Goal: Transaction & Acquisition: Obtain resource

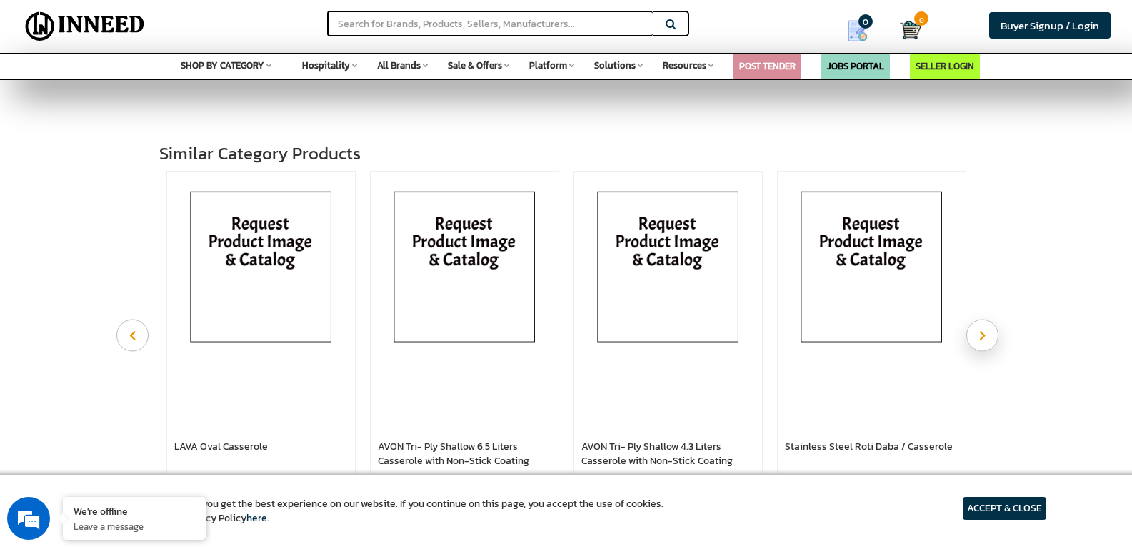
click at [992, 349] on button "Next" at bounding box center [983, 335] width 32 height 32
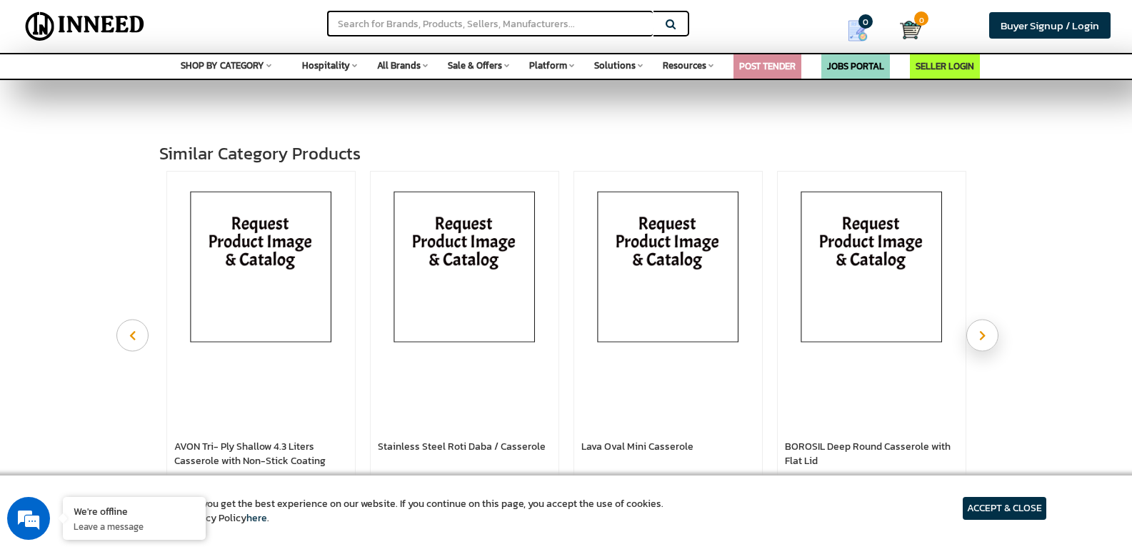
click at [992, 349] on button "Next" at bounding box center [983, 335] width 32 height 32
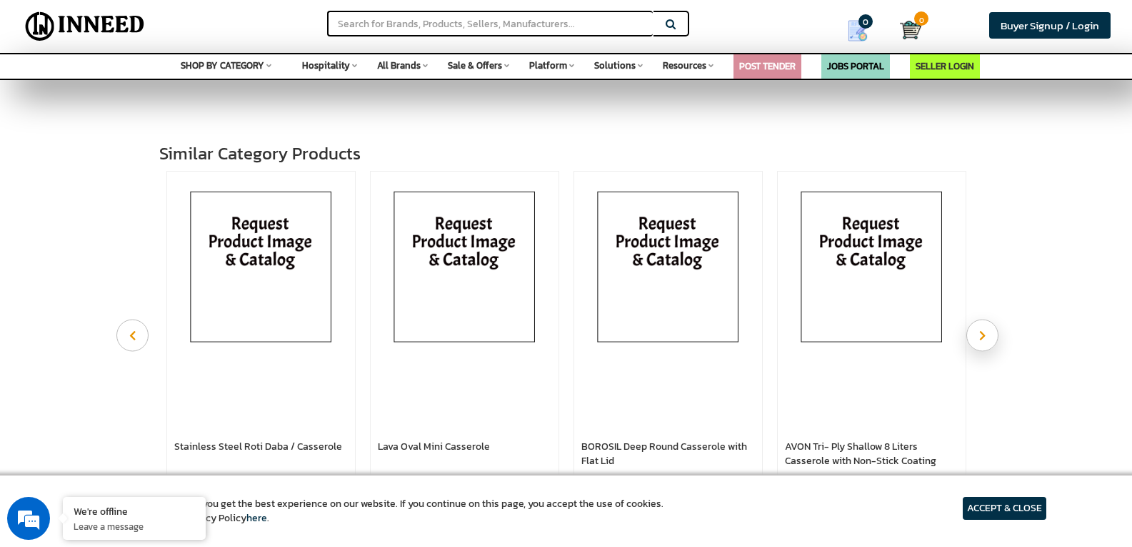
click at [992, 349] on button "Next" at bounding box center [983, 335] width 32 height 32
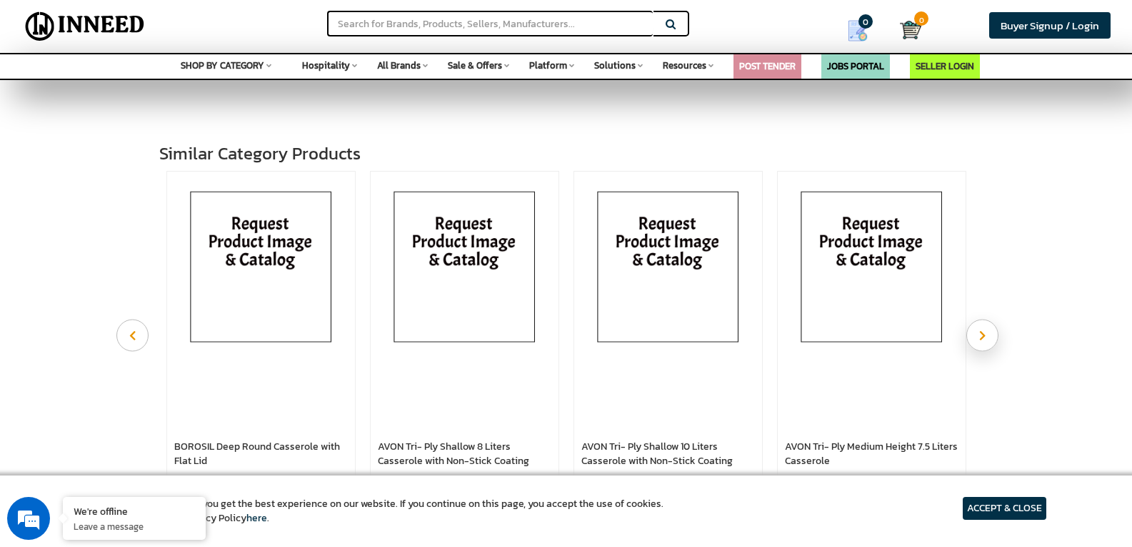
click at [992, 349] on button "Next" at bounding box center [983, 335] width 32 height 32
click at [129, 340] on icon "Previous" at bounding box center [132, 334] width 6 height 11
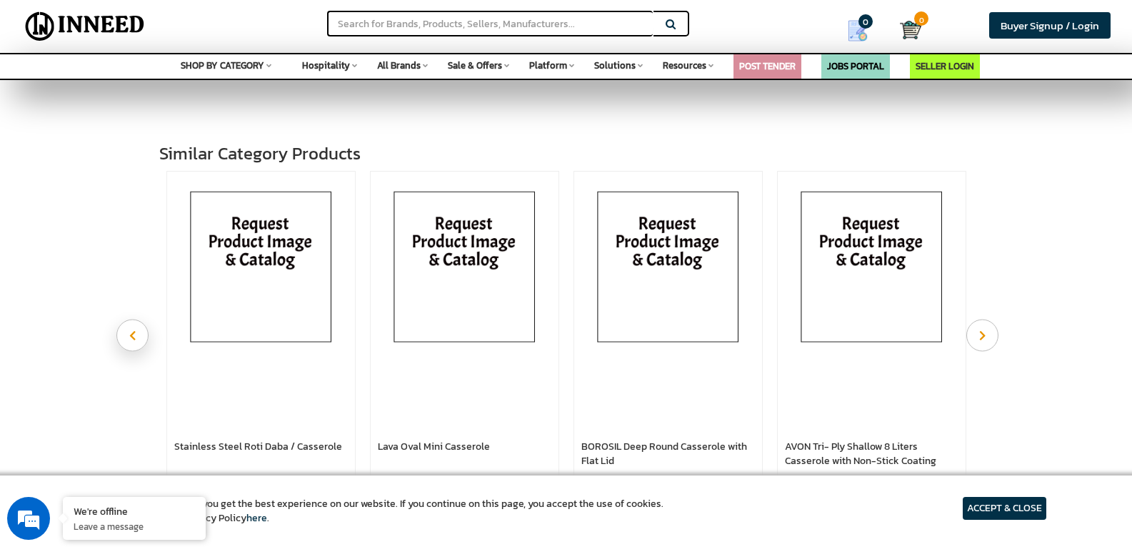
click at [129, 340] on icon "Previous" at bounding box center [132, 334] width 6 height 11
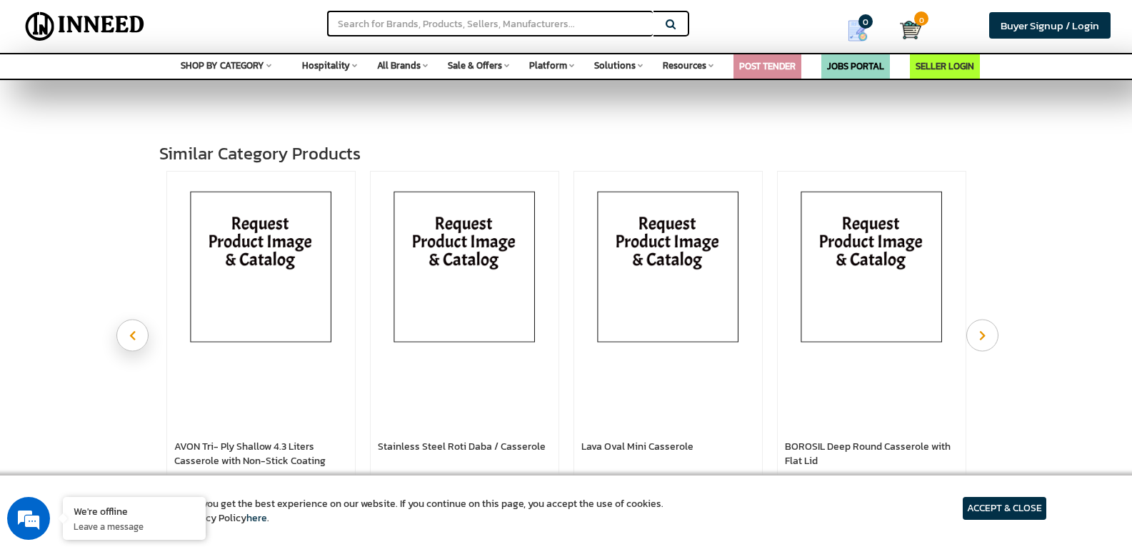
click at [129, 340] on icon "Previous" at bounding box center [132, 334] width 6 height 11
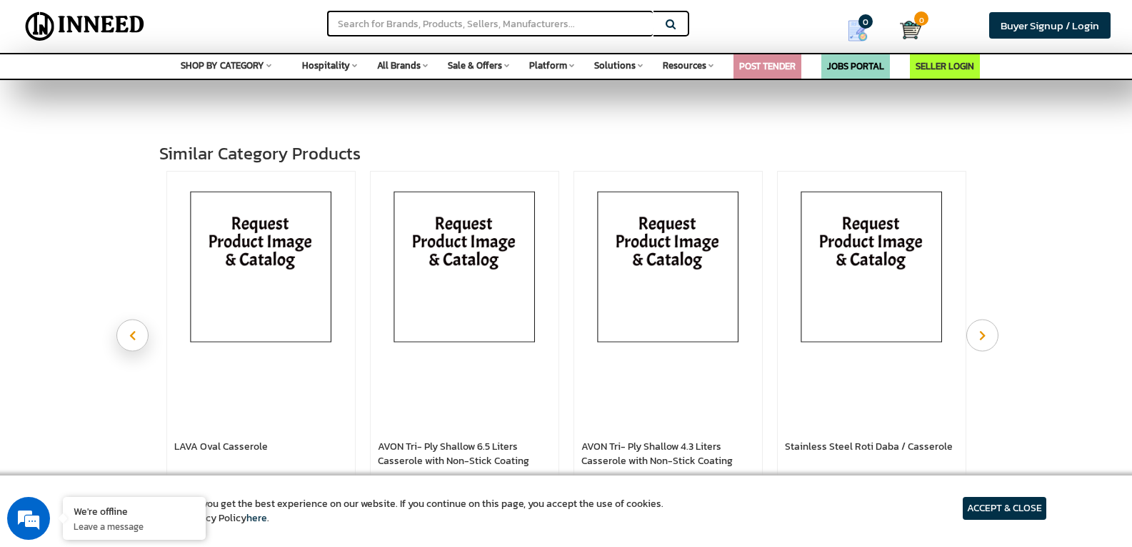
click at [129, 340] on icon "Previous" at bounding box center [132, 334] width 6 height 11
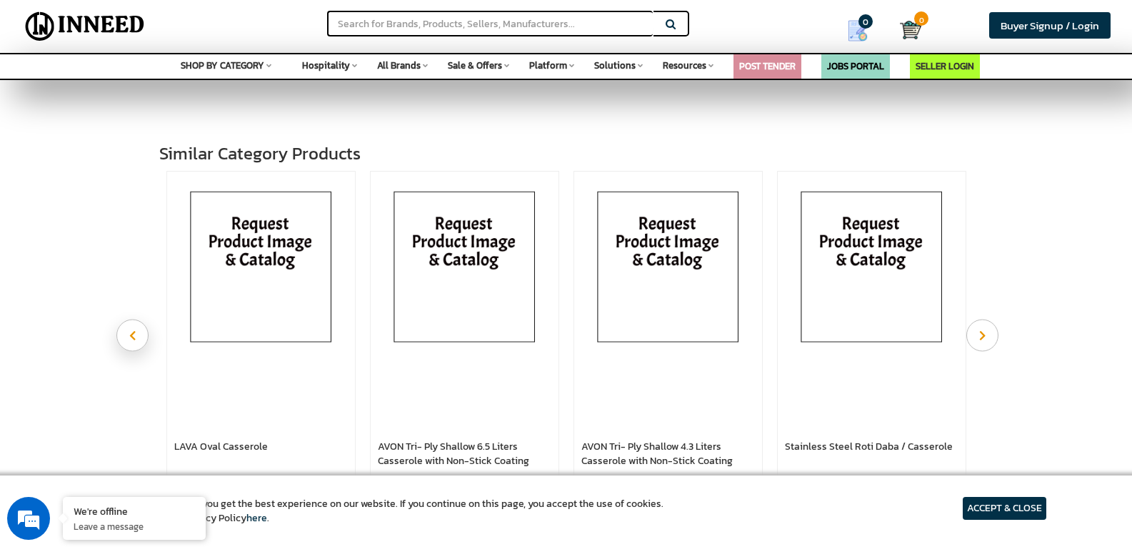
click at [129, 340] on icon "Previous" at bounding box center [132, 334] width 6 height 11
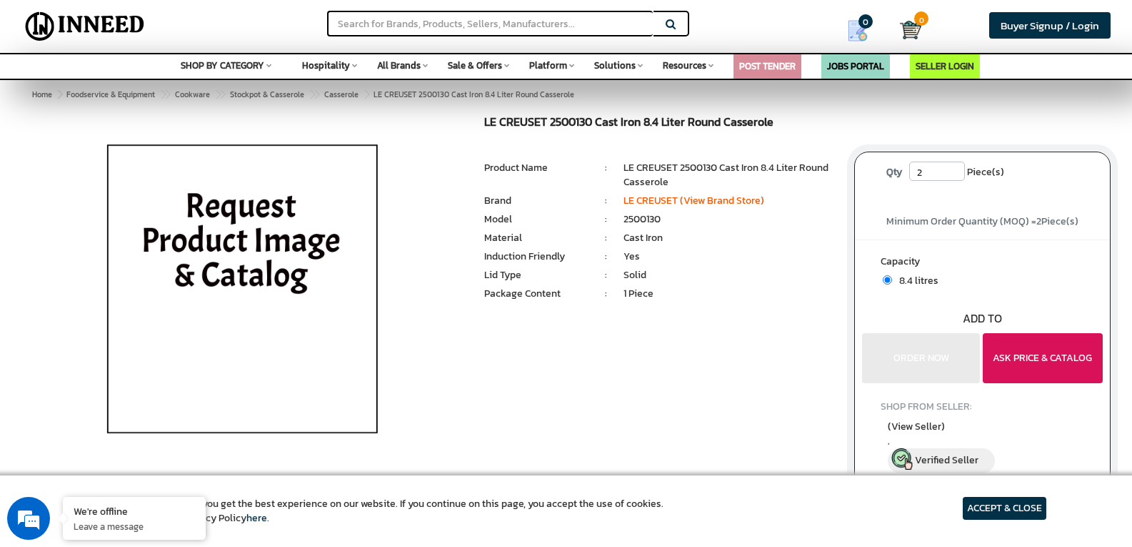
click at [1025, 359] on button "ASK PRICE & CATALOG" at bounding box center [1043, 358] width 120 height 50
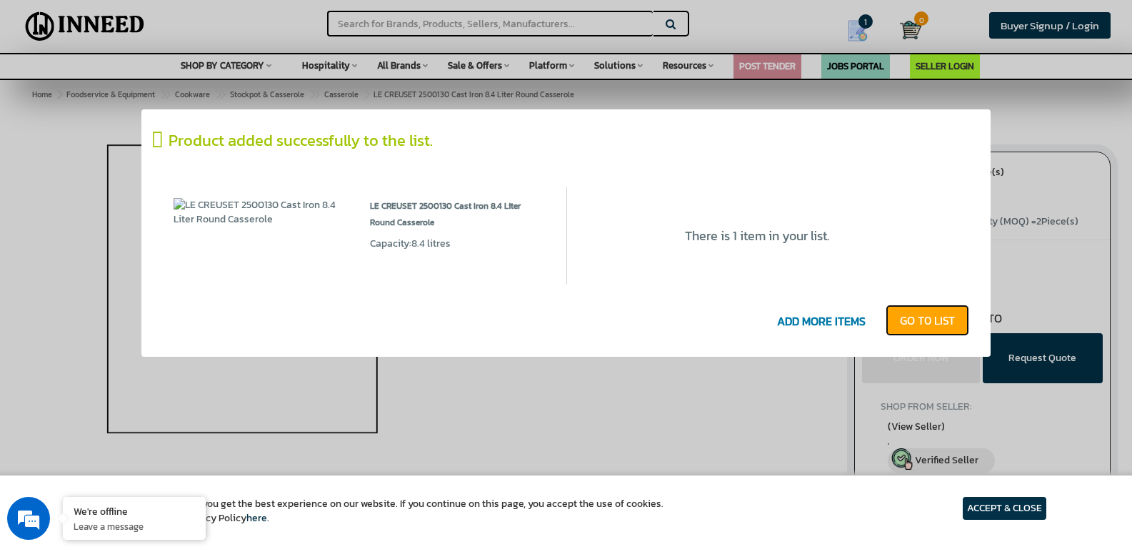
click at [918, 317] on link "GO T0 LIST" at bounding box center [928, 319] width 84 height 31
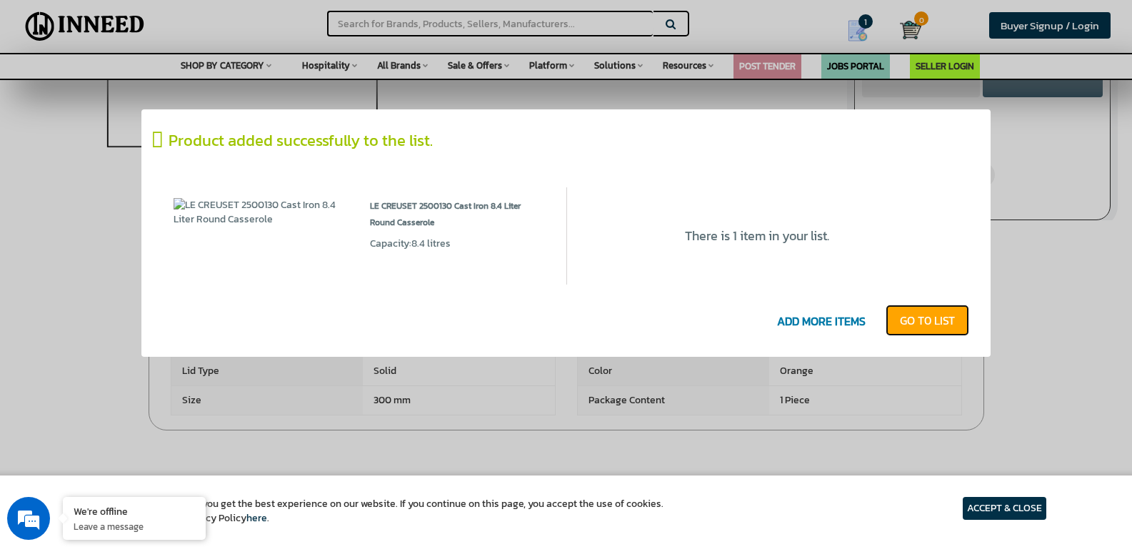
scroll to position [429, 0]
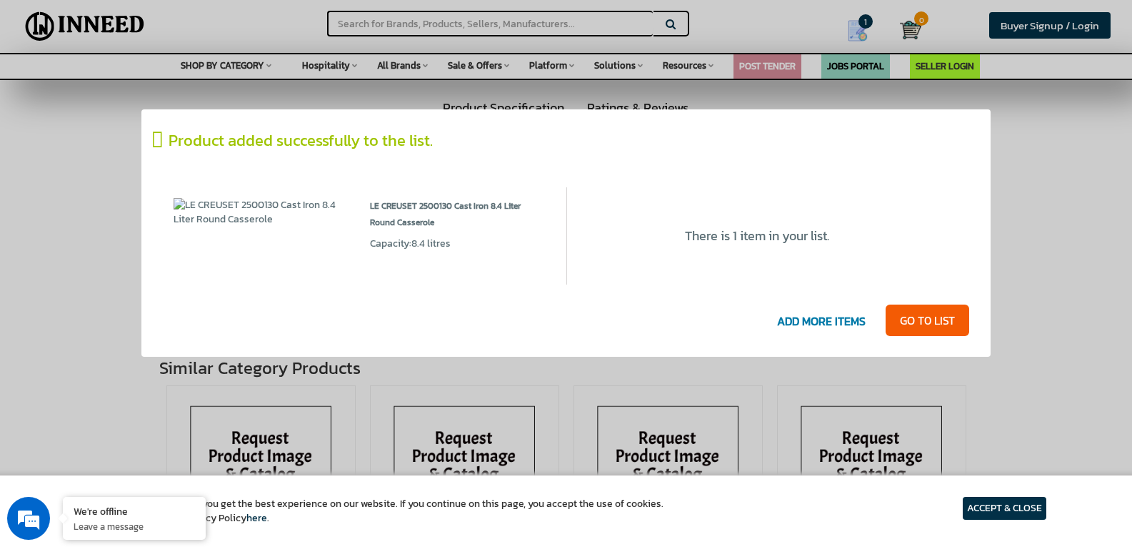
click at [1016, 509] on article "ACCEPT & CLOSE" at bounding box center [1005, 508] width 84 height 23
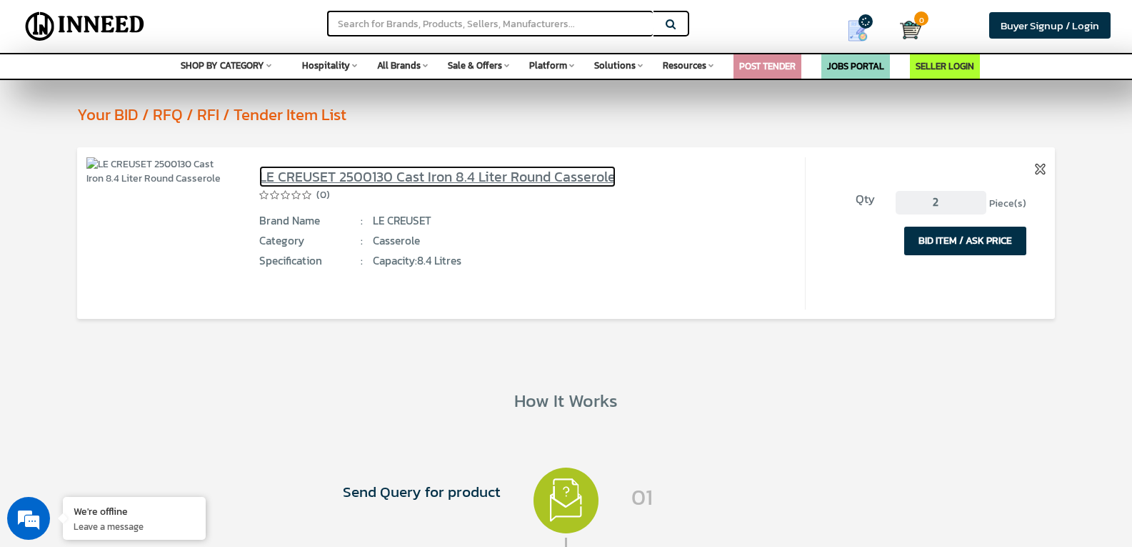
click at [316, 174] on link "LE CREUSET 2500130 Cast Iron 8.4 Liter Round Casserole" at bounding box center [437, 176] width 357 height 21
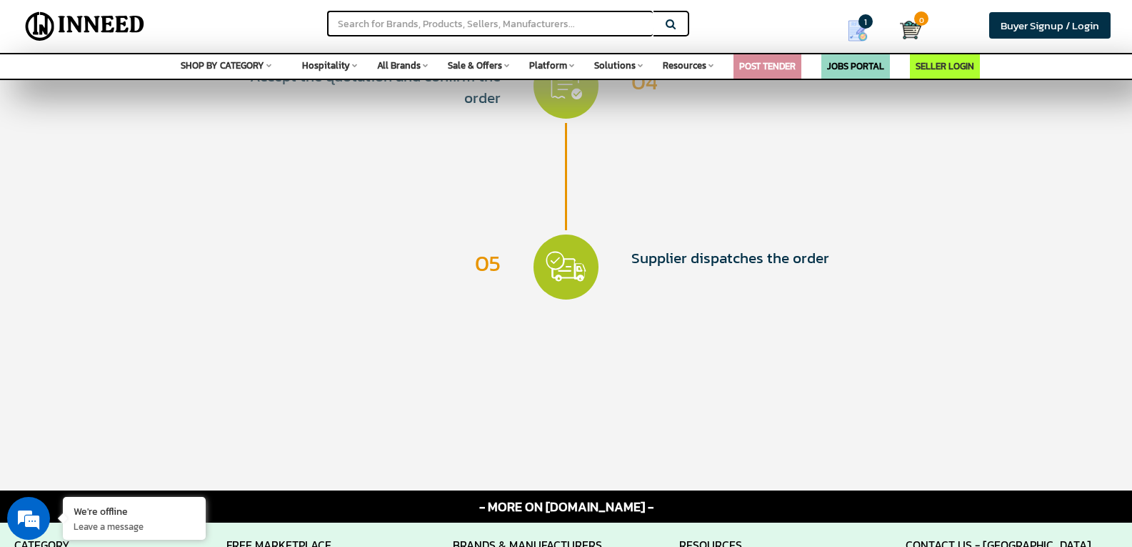
scroll to position [1215, 0]
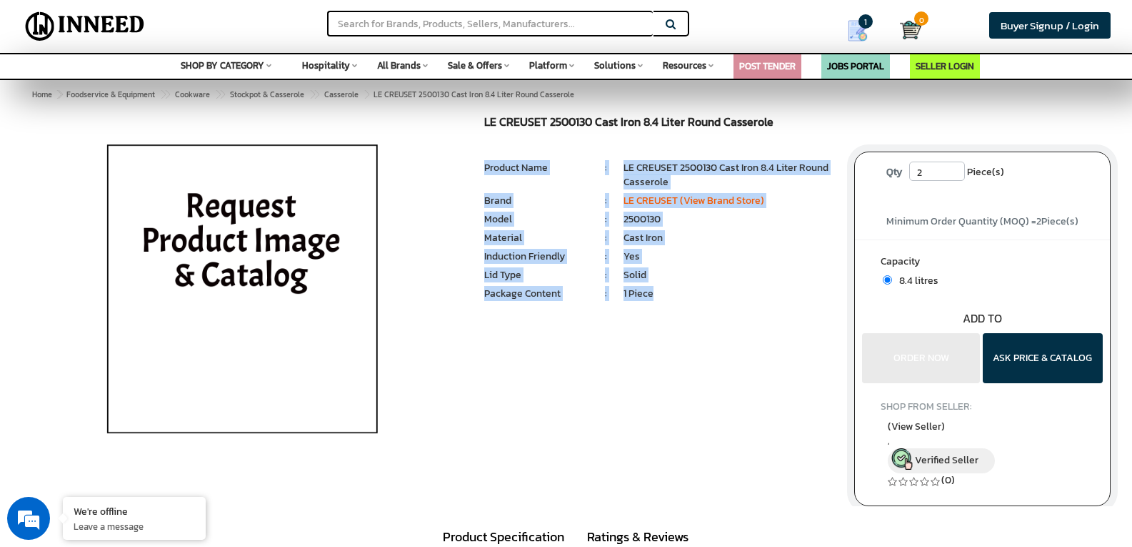
drag, startPoint x: 486, startPoint y: 168, endPoint x: 659, endPoint y: 291, distance: 212.7
click at [659, 291] on ul "1 Piece(s) : Product Name : LE CREUSET 2500130 Cast Iron 8.4 Liter Round Casser…" at bounding box center [658, 233] width 349 height 144
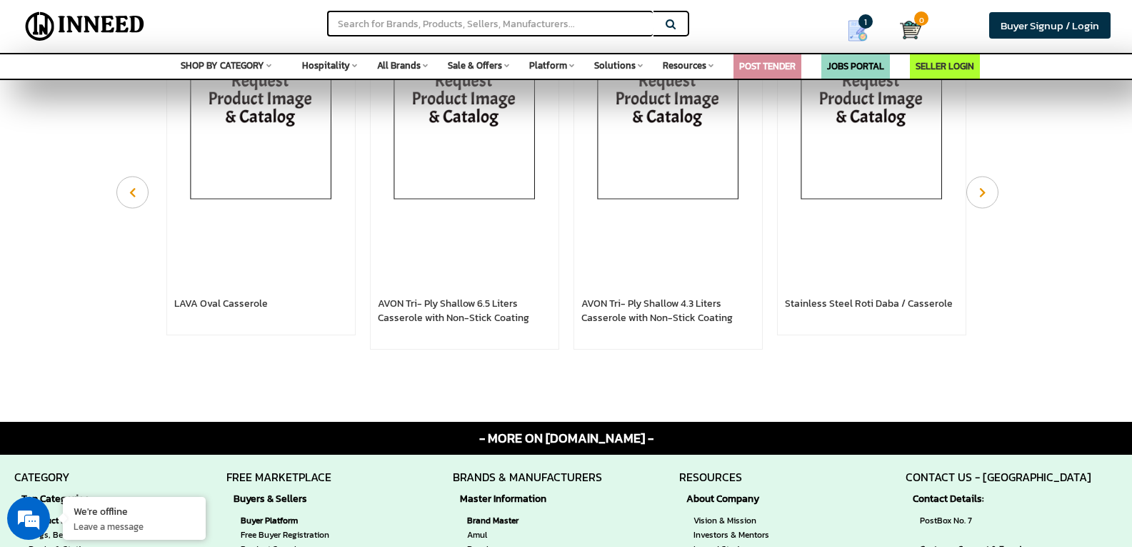
copy ul "Product Name : LE CREUSET 2500130 Cast Iron 8.4 Liter Round Casserole Brand : L…"
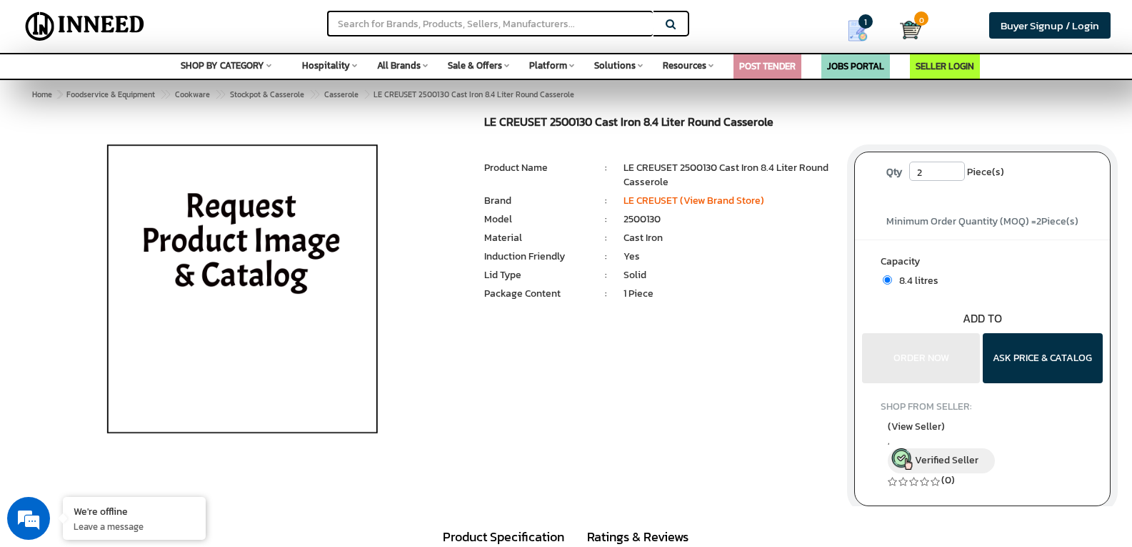
click at [649, 399] on div "LE CREUSET 2500130 Cast Iron 8.4 Liter Round Casserole MRP: ₹ 0.00 Unit Selling…" at bounding box center [566, 311] width 1111 height 390
